Goal: Information Seeking & Learning: Find specific fact

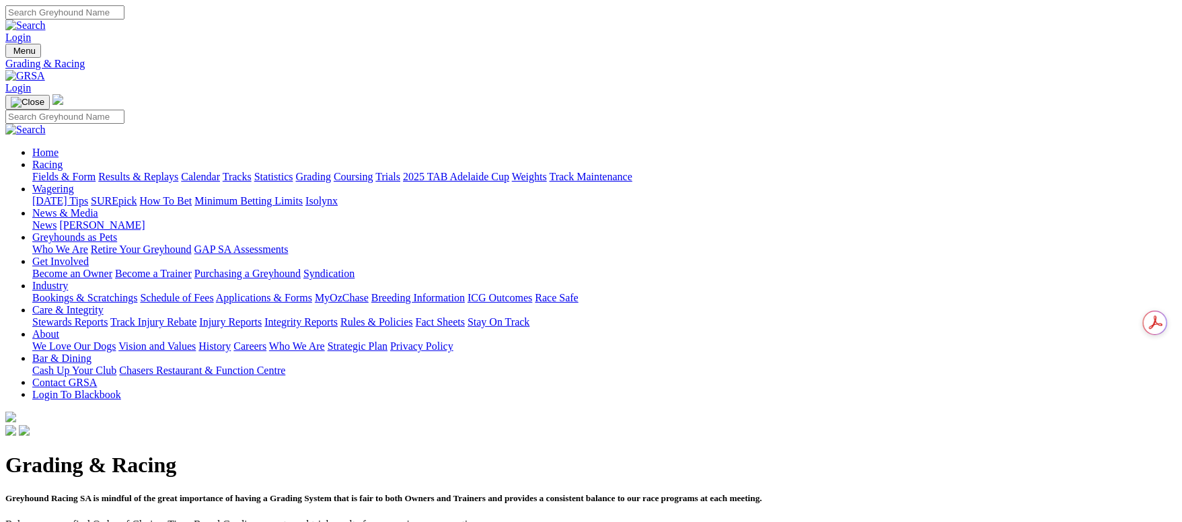
click at [81, 171] on link "Fields & Form" at bounding box center [63, 176] width 63 height 11
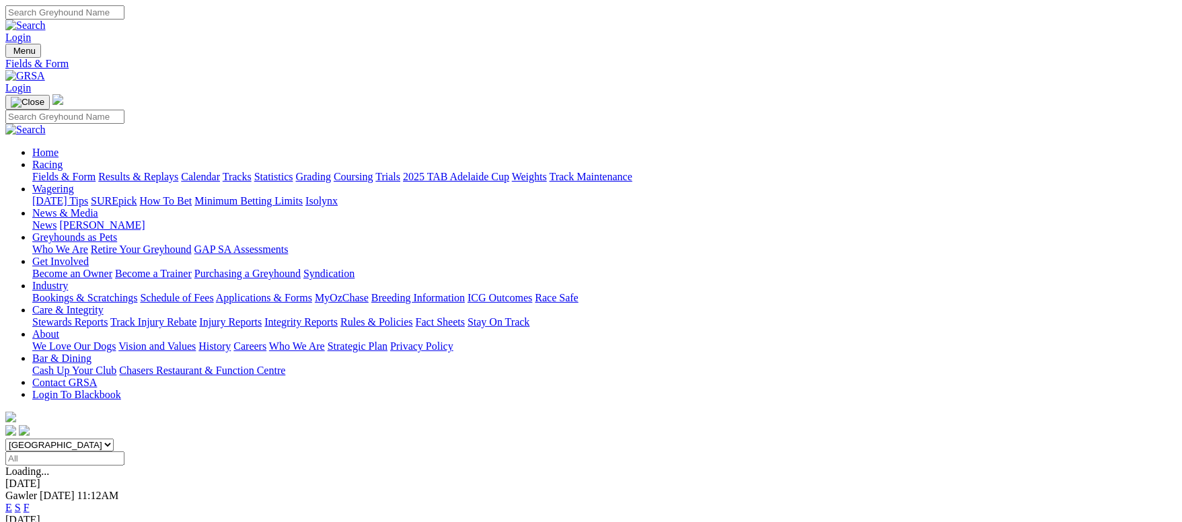
click at [30, 502] on link "F" at bounding box center [27, 507] width 6 height 11
click at [178, 171] on link "Results & Replays" at bounding box center [138, 176] width 80 height 11
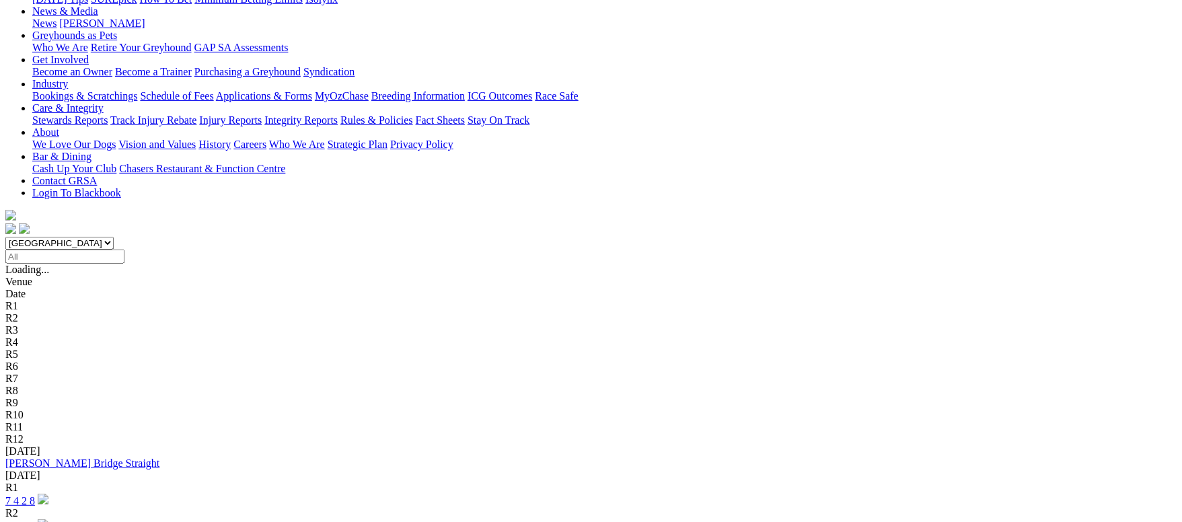
click at [159, 458] on link "Murray Bridge Straight" at bounding box center [82, 463] width 154 height 11
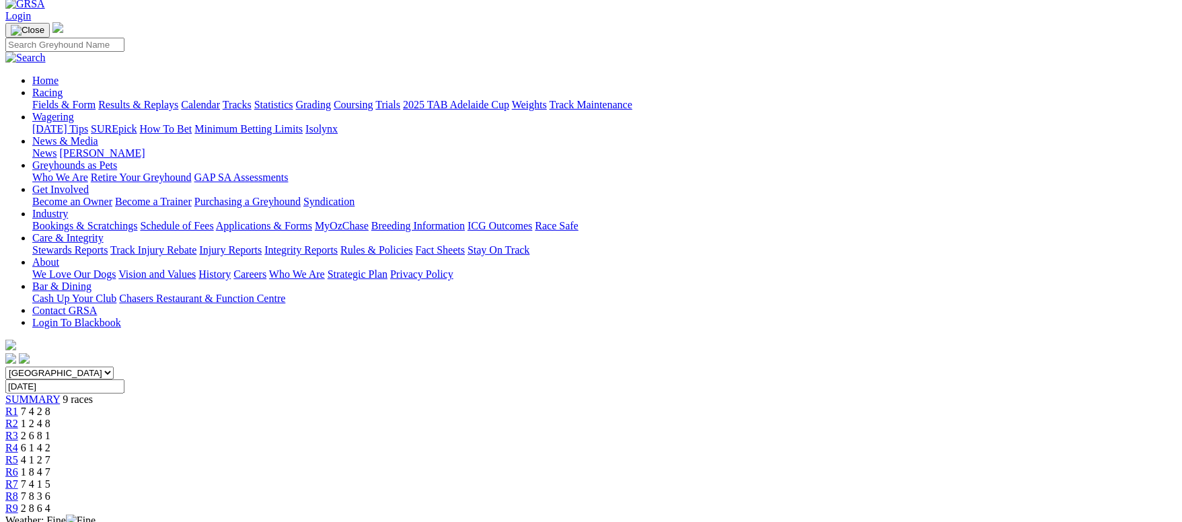
scroll to position [101, 0]
